Goal: Transaction & Acquisition: Purchase product/service

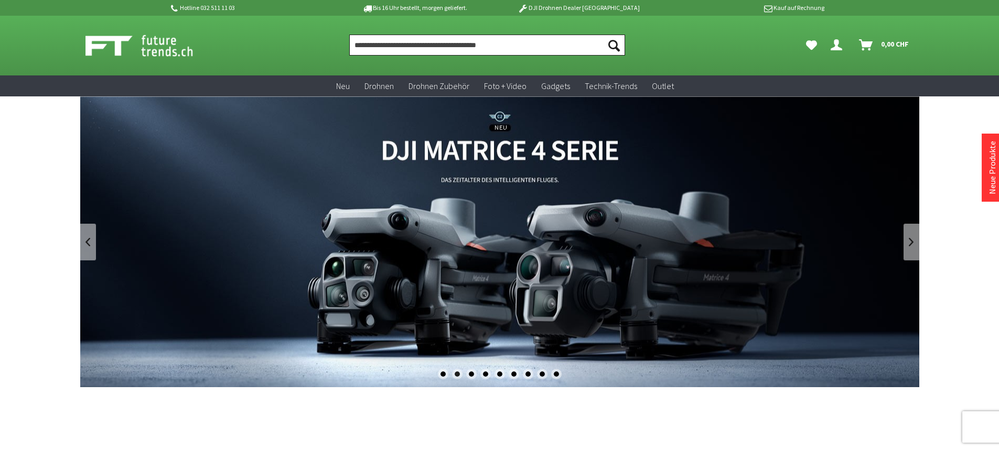
click at [403, 49] on input "Produkt, Marke, Kategorie, EAN, Artikelnummer…" at bounding box center [487, 45] width 276 height 21
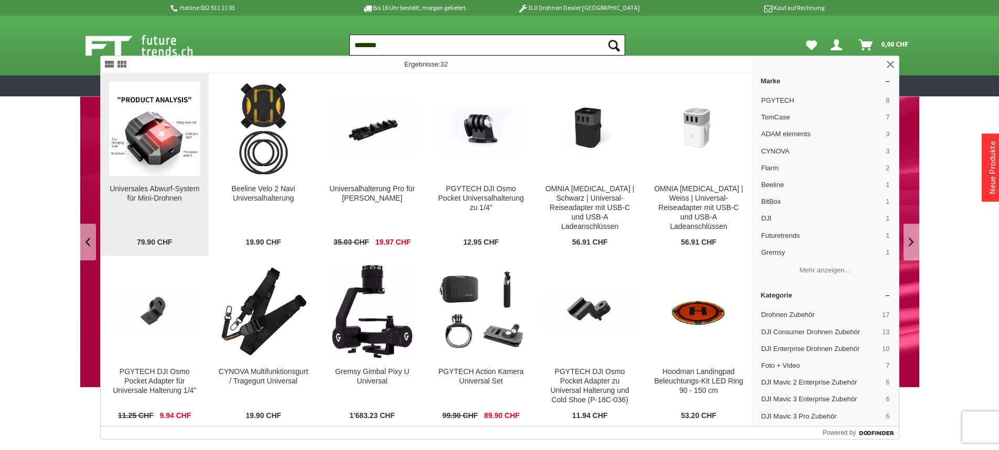
type input "********"
click at [168, 196] on div "Universales Abwurf-System für Mini-Drohnen" at bounding box center [155, 194] width 92 height 19
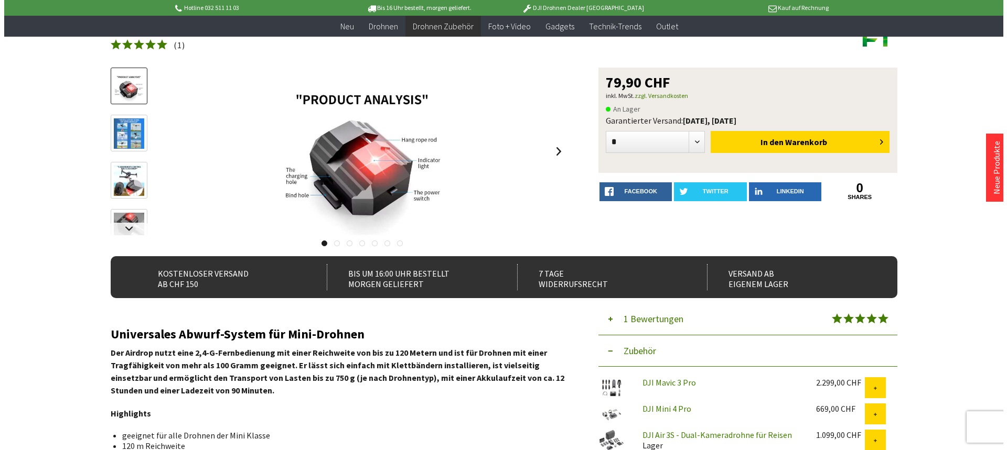
scroll to position [52, 0]
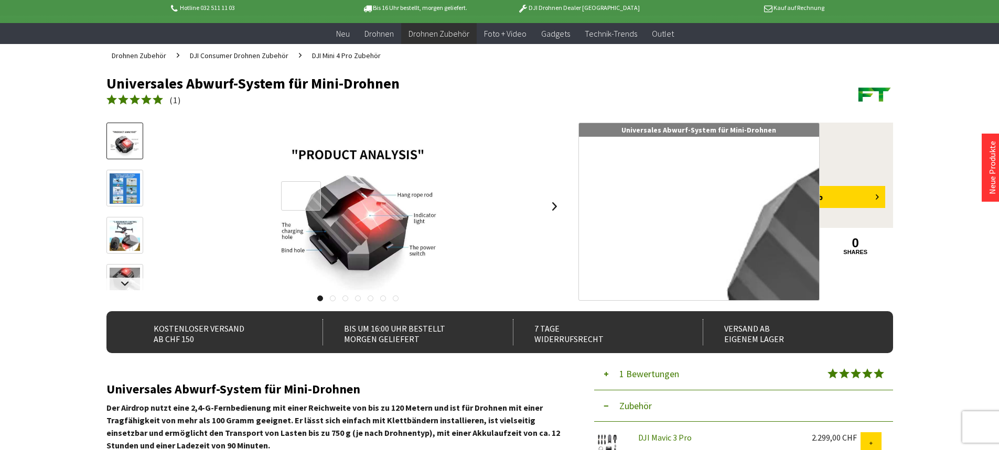
click at [301, 196] on div at bounding box center [301, 196] width 40 height 30
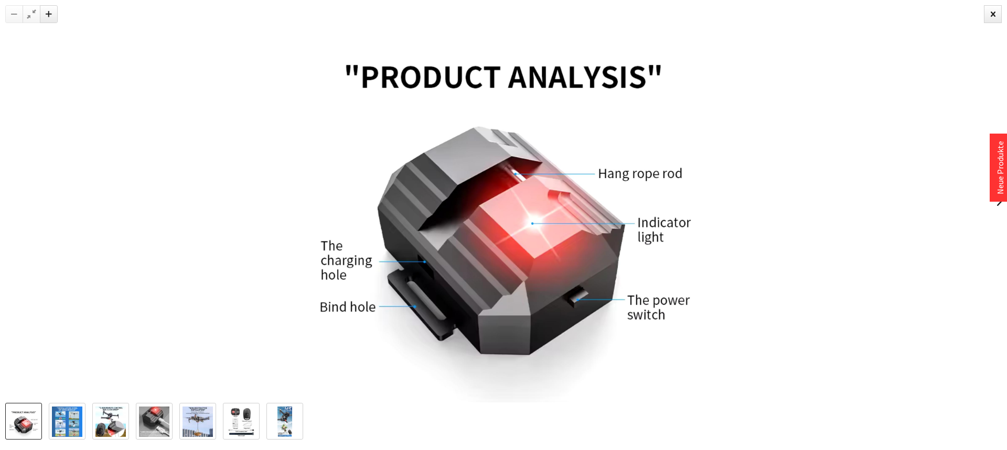
click at [106, 419] on img at bounding box center [110, 422] width 30 height 30
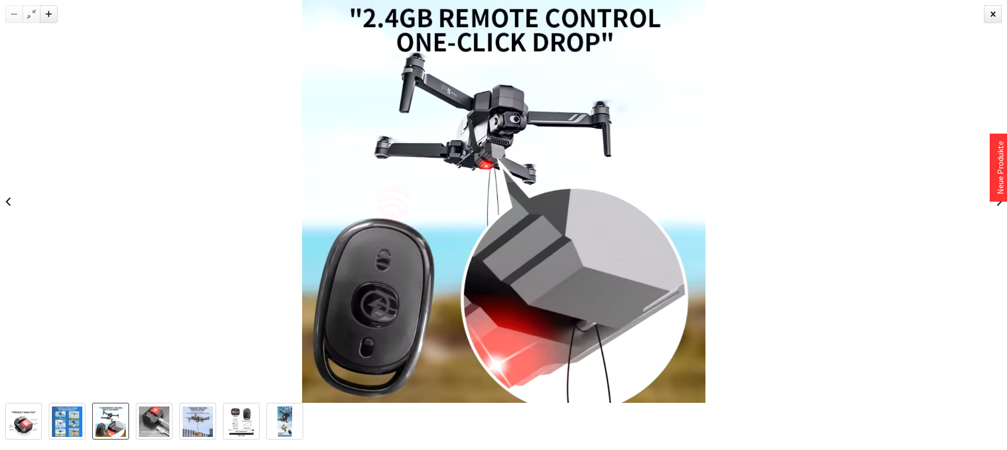
click at [190, 421] on img at bounding box center [198, 422] width 30 height 30
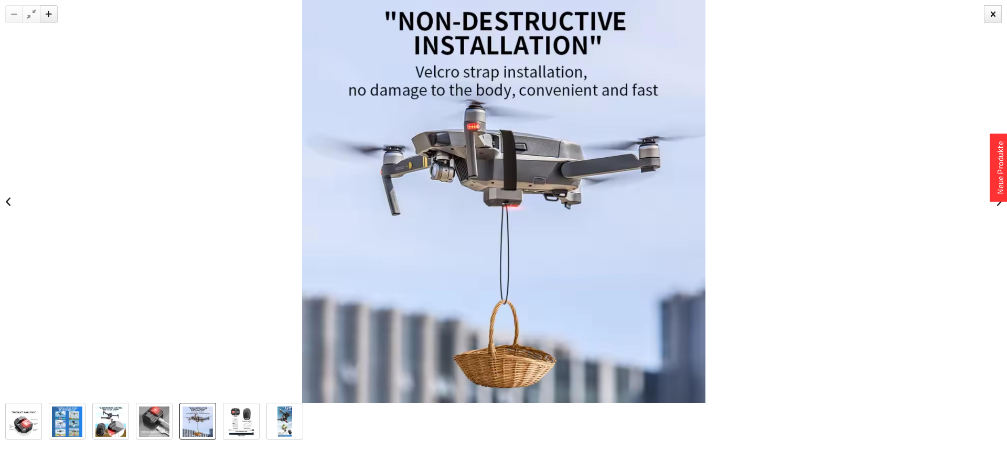
click at [286, 425] on img at bounding box center [284, 422] width 15 height 30
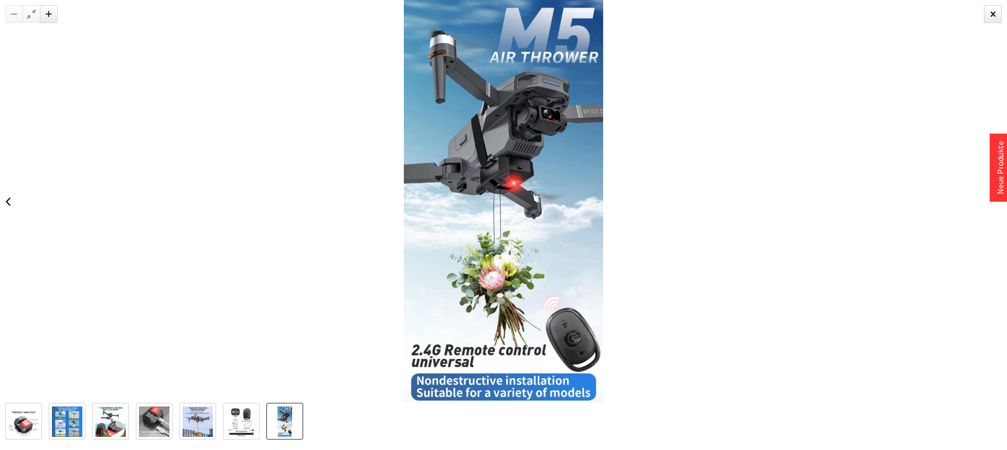
click at [204, 423] on img at bounding box center [198, 422] width 30 height 30
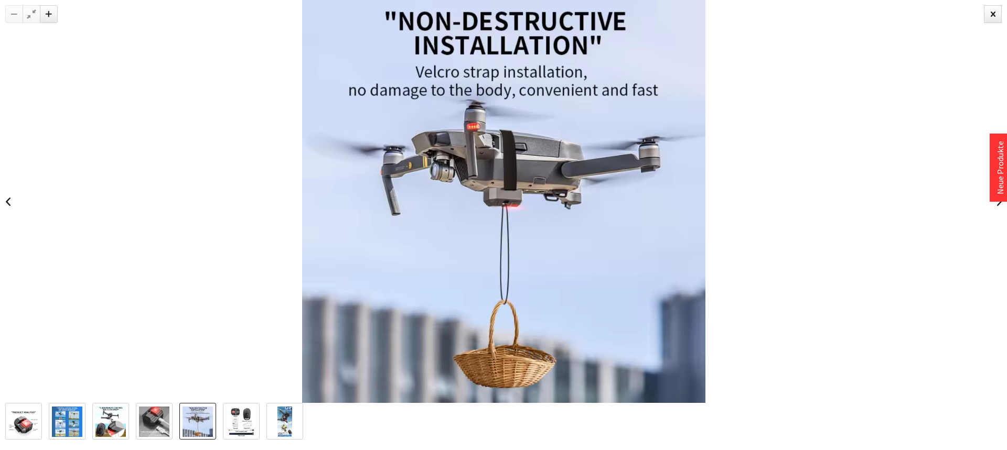
click at [67, 423] on img at bounding box center [67, 422] width 30 height 30
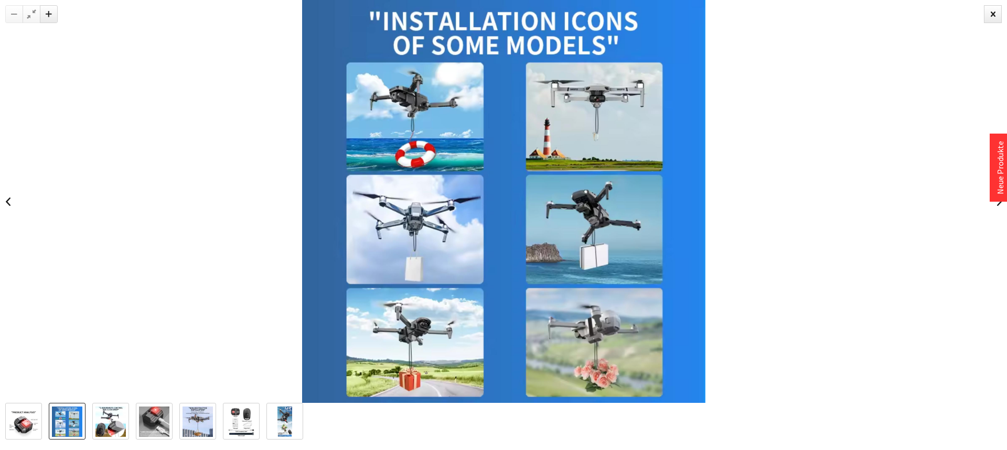
click at [197, 419] on img at bounding box center [198, 422] width 30 height 30
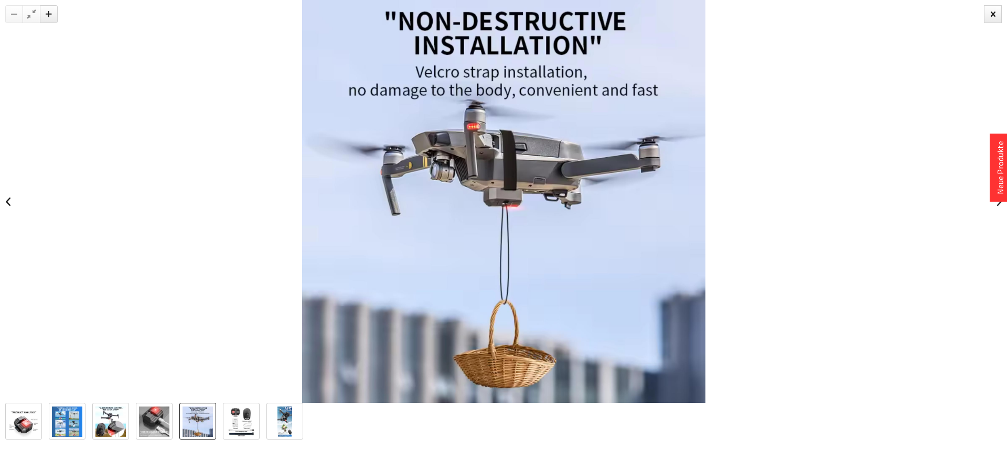
click at [291, 416] on img at bounding box center [284, 422] width 15 height 30
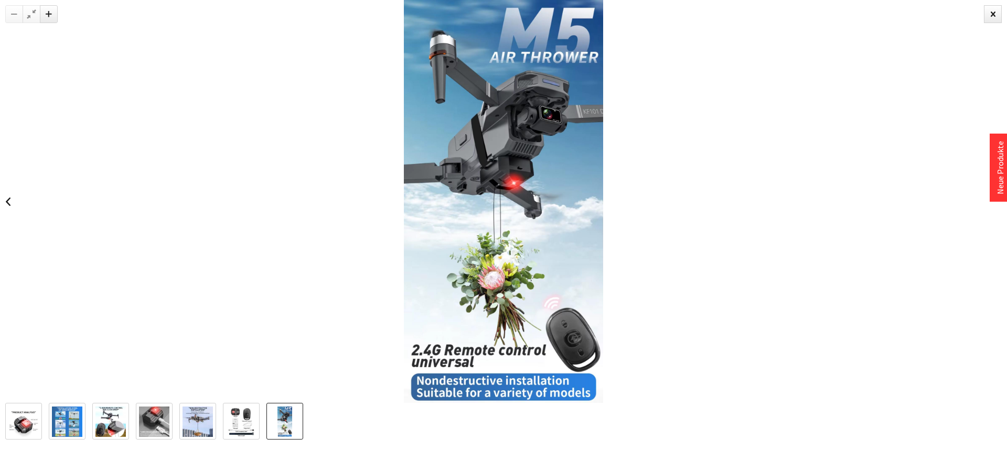
click at [241, 422] on img at bounding box center [241, 422] width 30 height 30
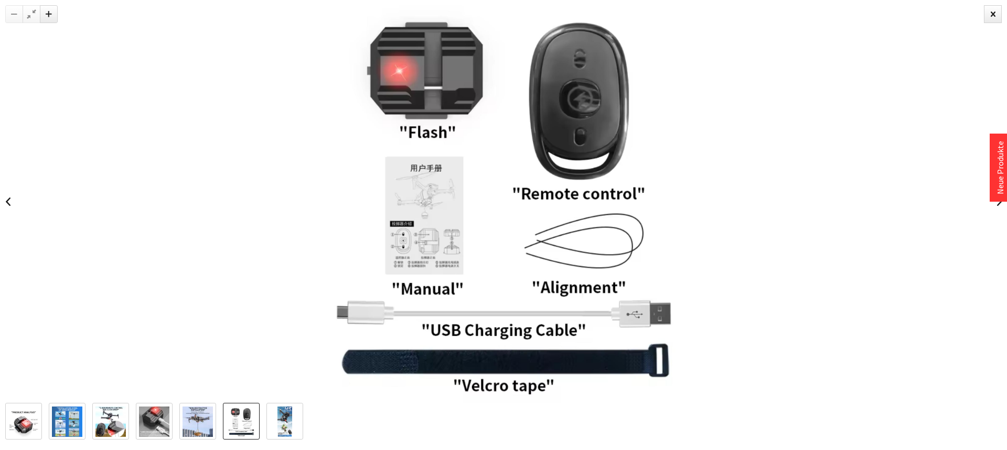
click at [101, 418] on img at bounding box center [110, 422] width 30 height 30
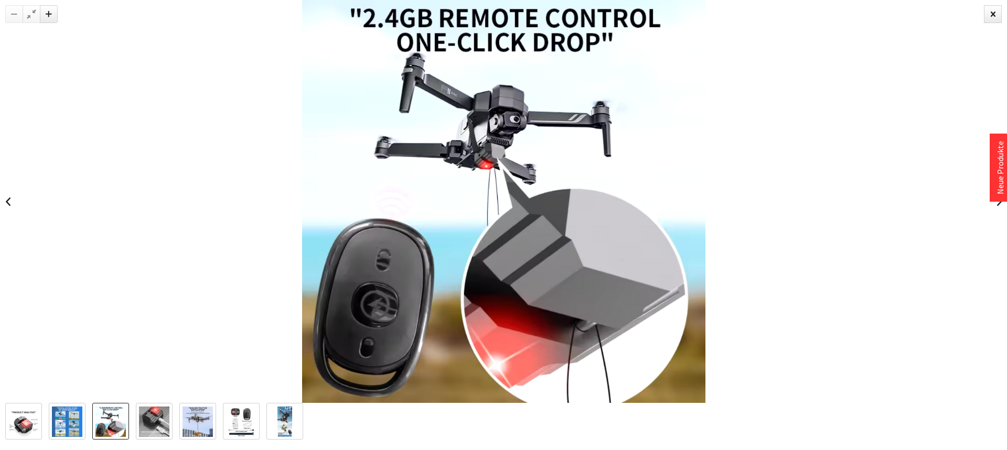
click at [153, 420] on img at bounding box center [154, 422] width 30 height 30
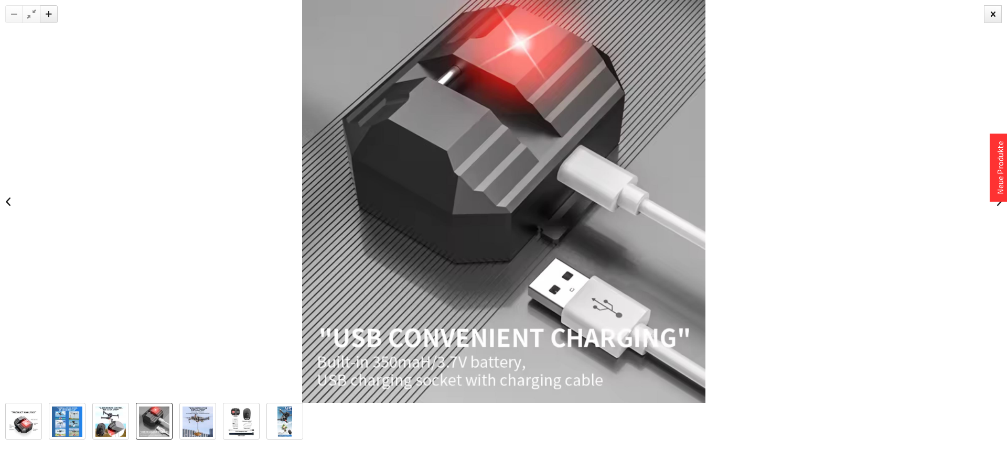
click at [17, 419] on img at bounding box center [23, 422] width 29 height 30
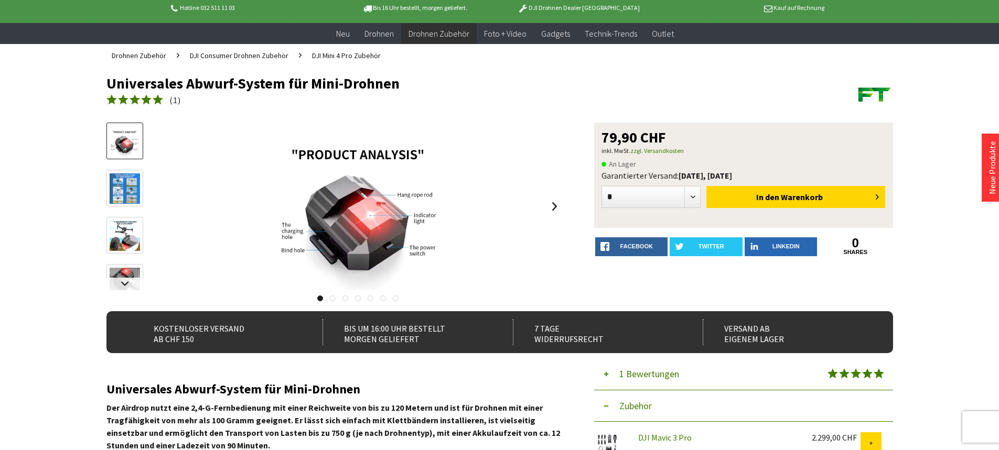
drag, startPoint x: 107, startPoint y: 82, endPoint x: 399, endPoint y: 91, distance: 291.7
click at [399, 91] on h1 "Universales Abwurf-System für Mini-Drohnen" at bounding box center [420, 84] width 629 height 16
copy h1 "Universales Abwurf-System für Mini-Drohnen"
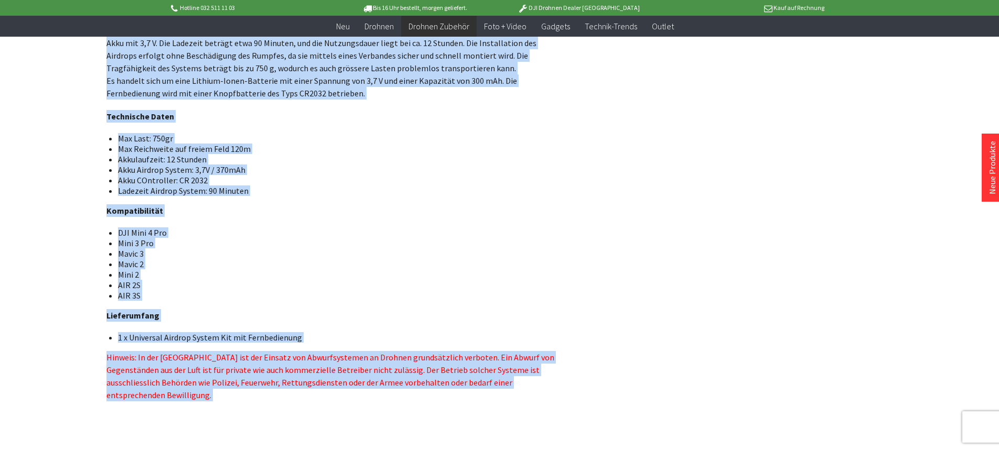
scroll to position [675, 0]
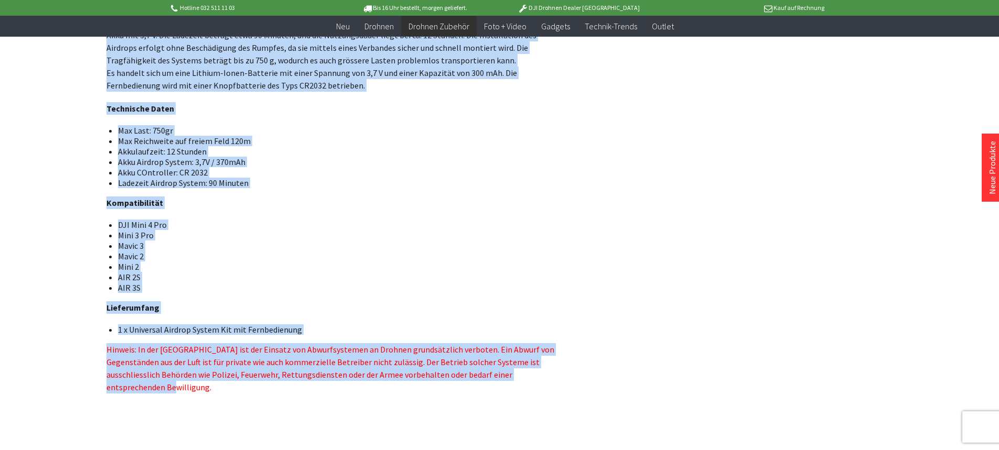
drag, startPoint x: 107, startPoint y: 160, endPoint x: 529, endPoint y: 383, distance: 476.7
click at [529, 383] on div "Universales Abwurf-System für Mini-Drohnen Der Airdrop nutzt eine 2,4-G-Fernbed…" at bounding box center [334, 57] width 456 height 694
copy div "Universales Abwurf-System für Mini-Drohnen Der Airdrop nutzt eine 2,4-G-Fernbed…"
